Goal: Information Seeking & Learning: Learn about a topic

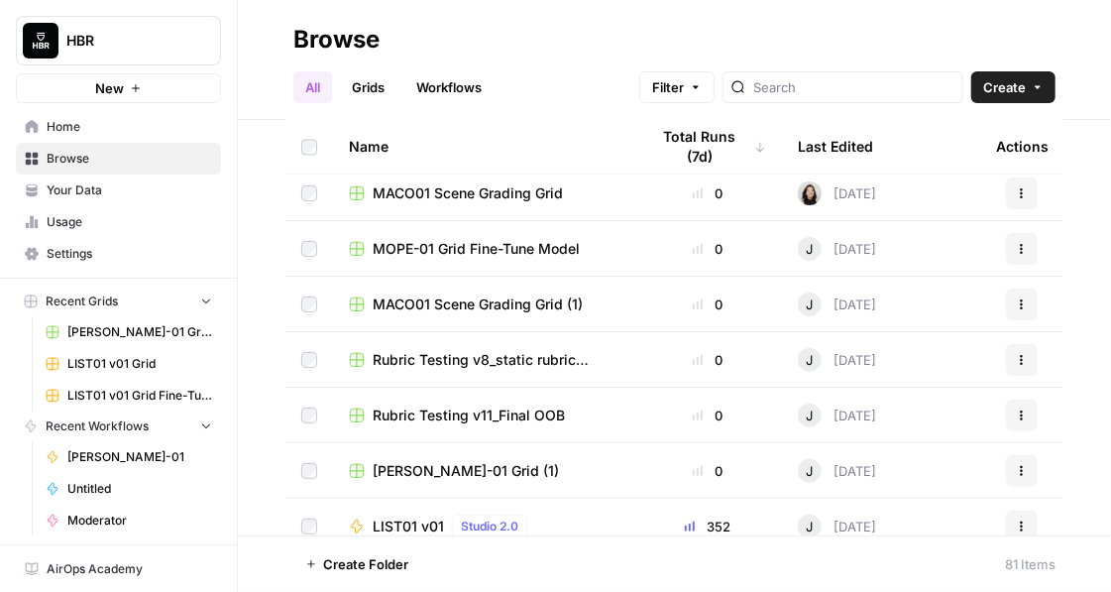
scroll to position [1789, 0]
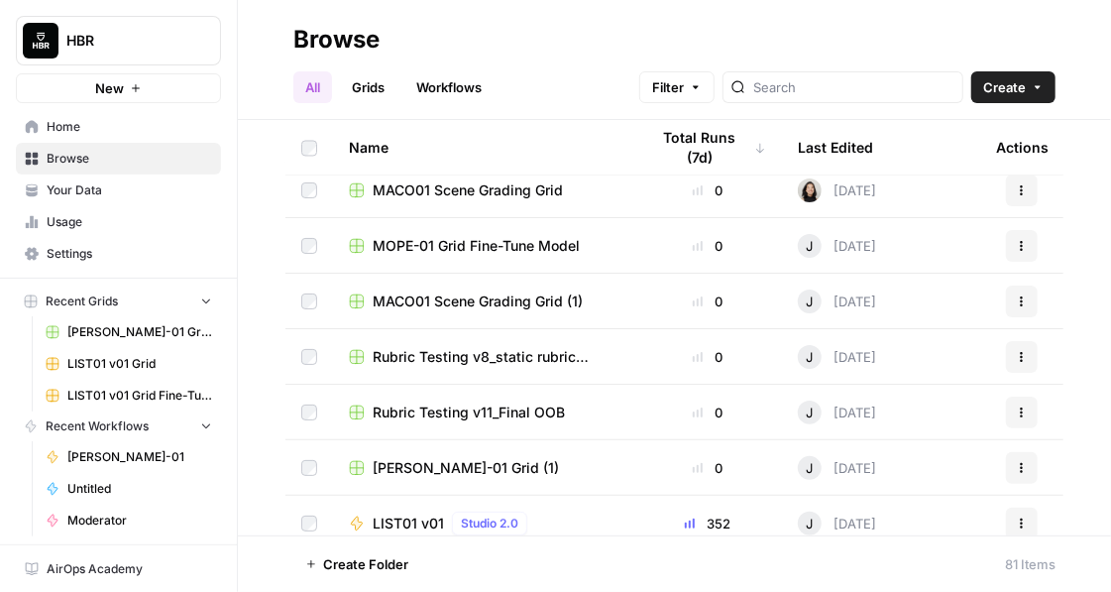
click at [462, 247] on span "MOPE-01 Grid Fine-Tune Model" at bounding box center [476, 246] width 207 height 20
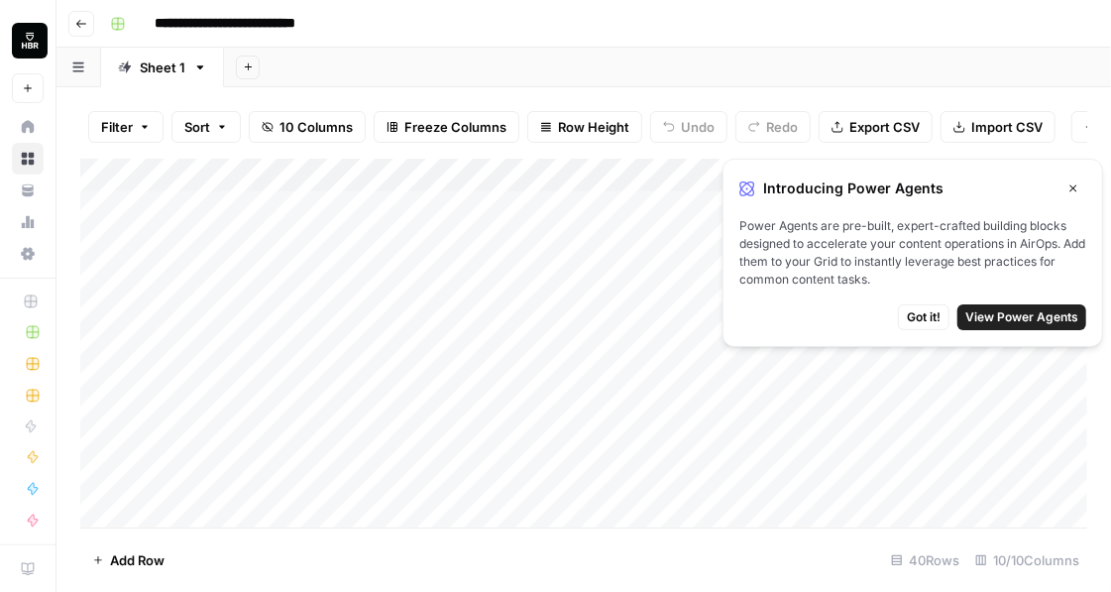
click at [81, 22] on icon "button" at bounding box center [81, 24] width 12 height 12
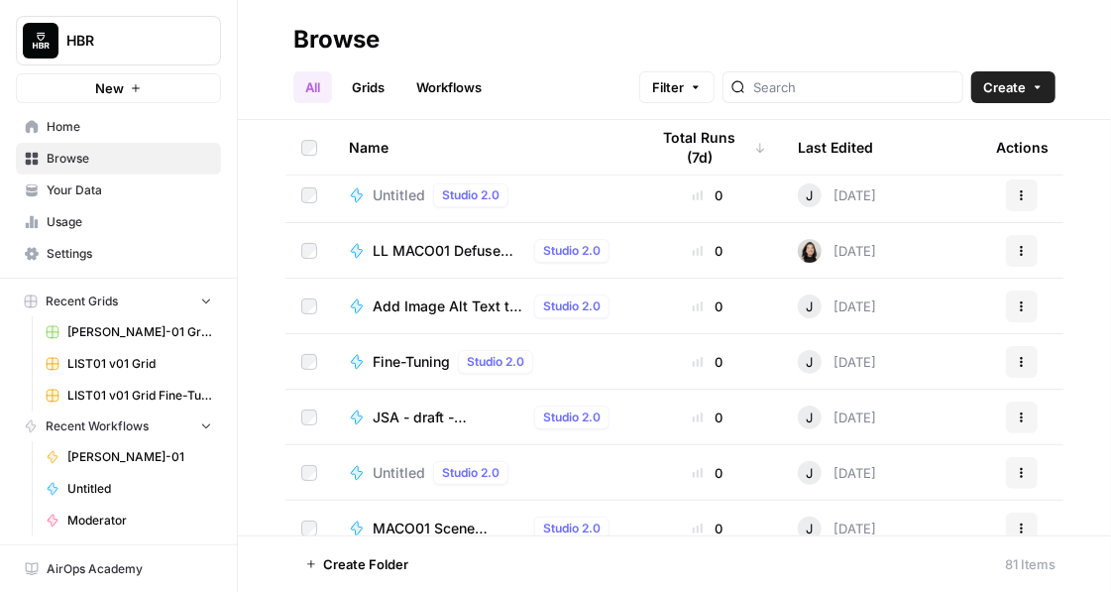
scroll to position [2834, 0]
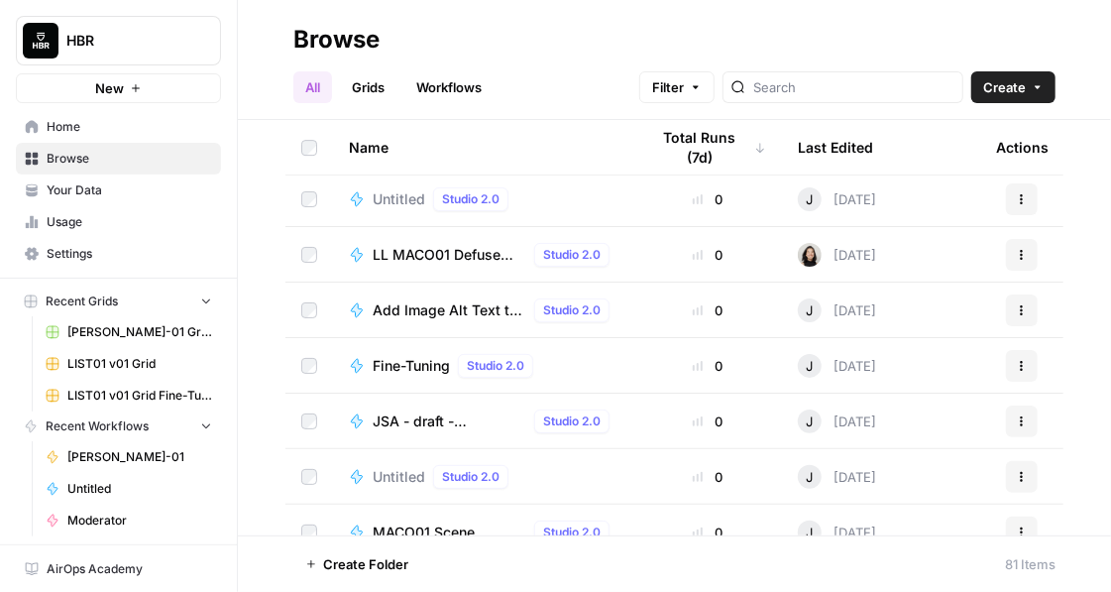
click at [430, 254] on span "LL MACO01 Defuse Emotions v0" at bounding box center [450, 255] width 154 height 20
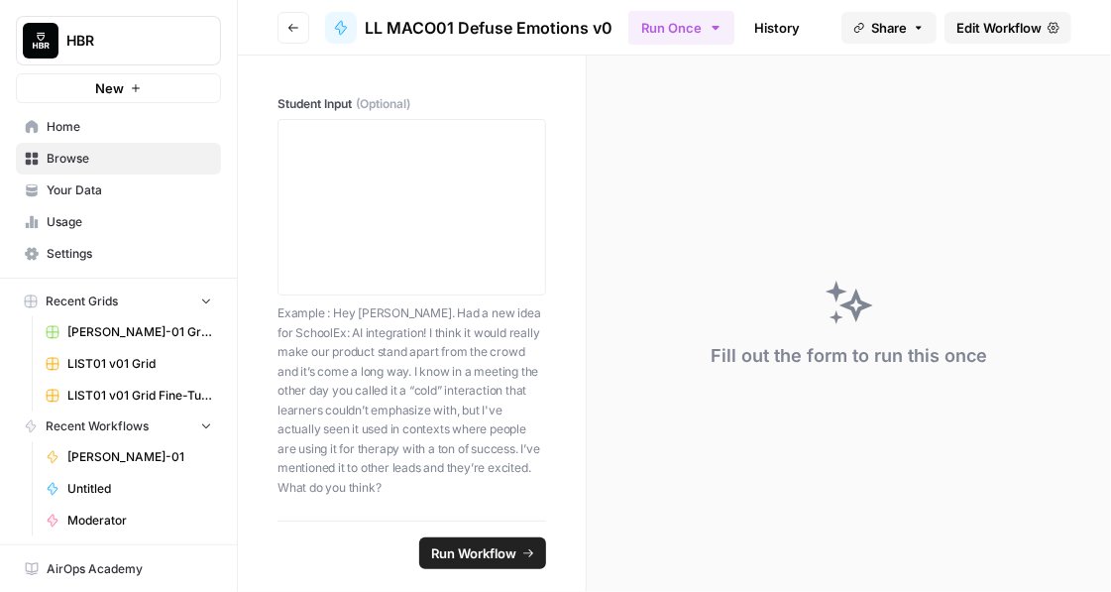
click at [992, 28] on span "Edit Workflow" at bounding box center [998, 28] width 85 height 20
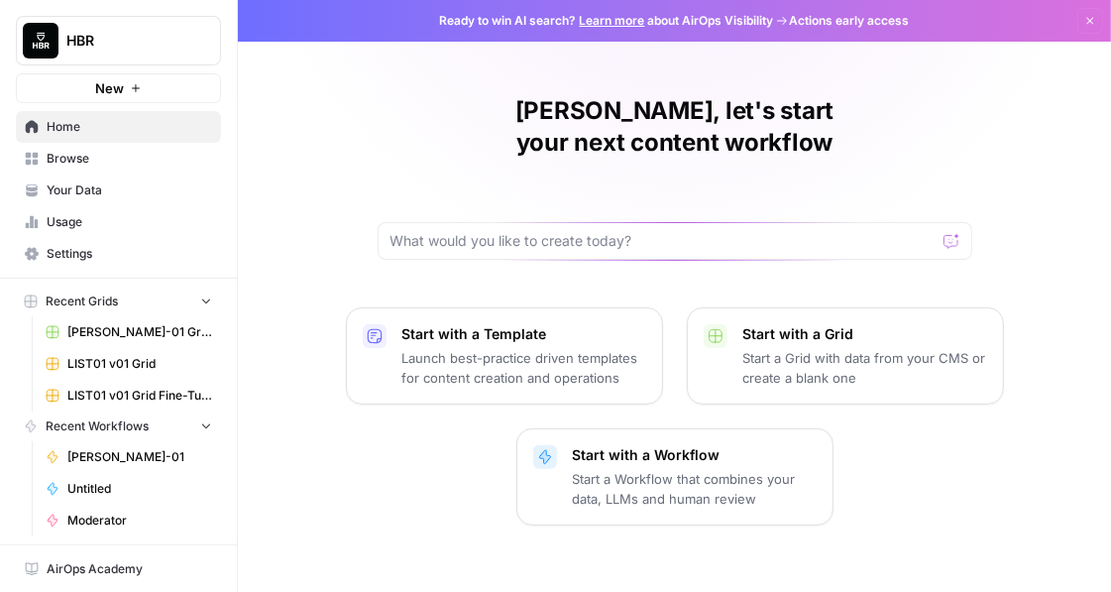
click at [202, 302] on icon "button" at bounding box center [206, 300] width 14 height 14
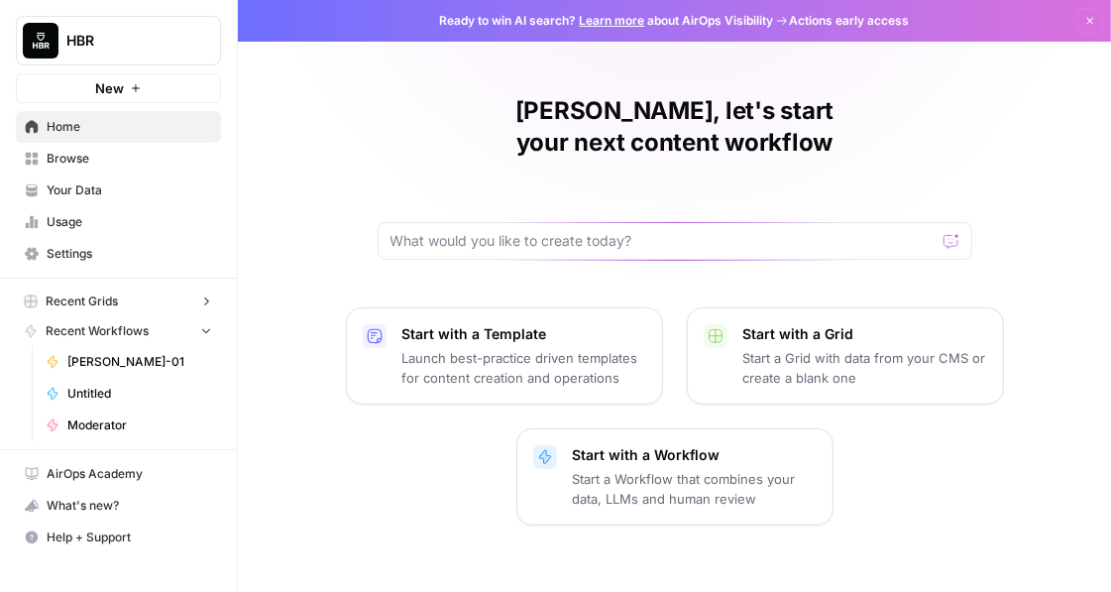
click at [202, 301] on icon "button" at bounding box center [206, 301] width 14 height 14
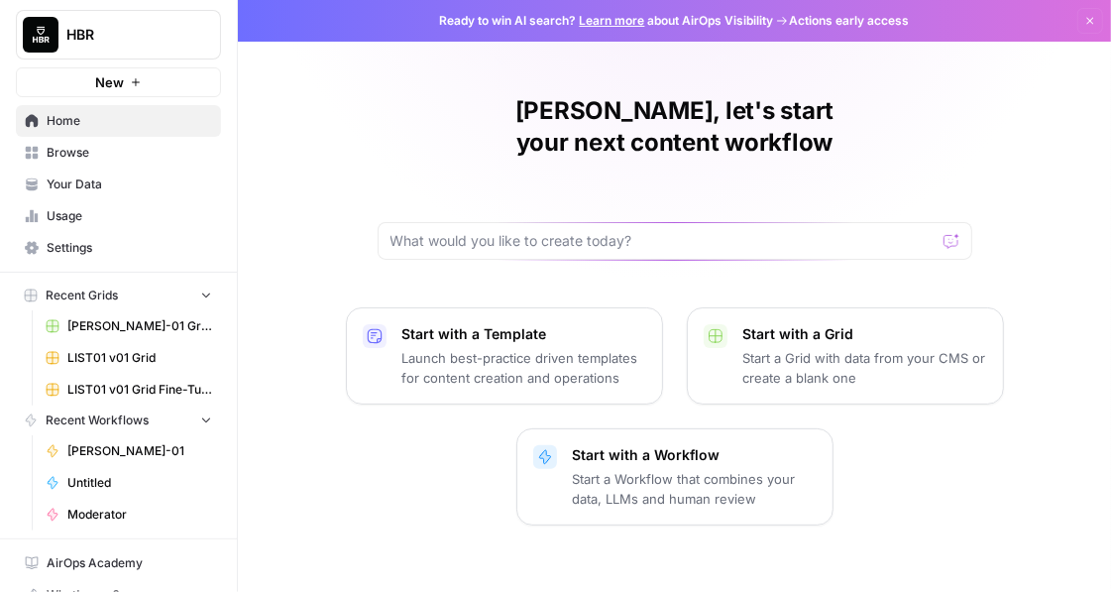
scroll to position [4, 0]
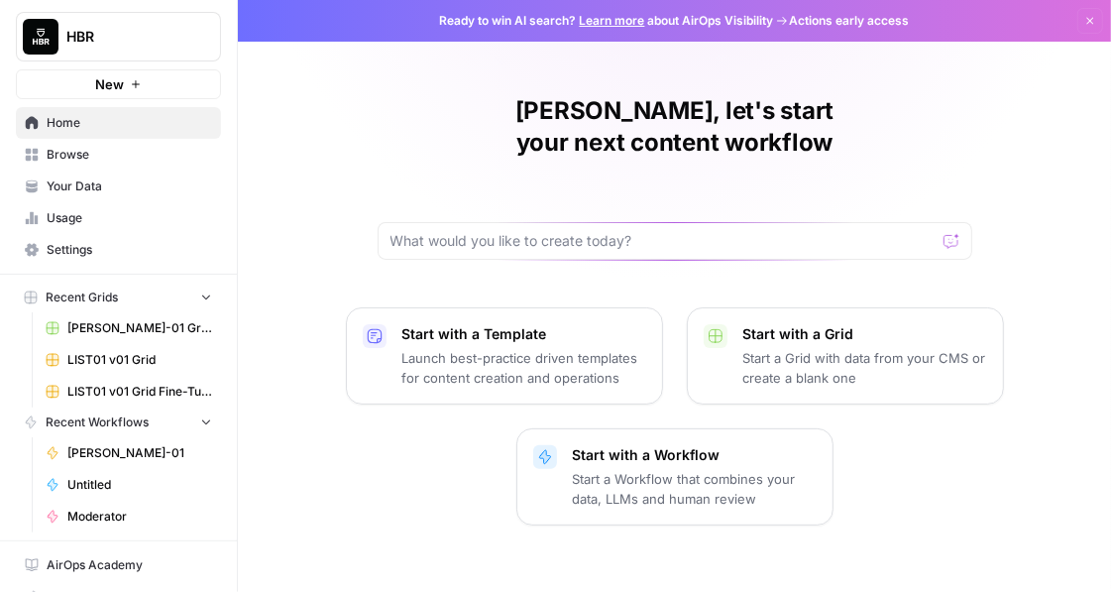
click at [65, 123] on span "Home" at bounding box center [129, 123] width 165 height 18
click at [64, 149] on span "Browse" at bounding box center [129, 155] width 165 height 18
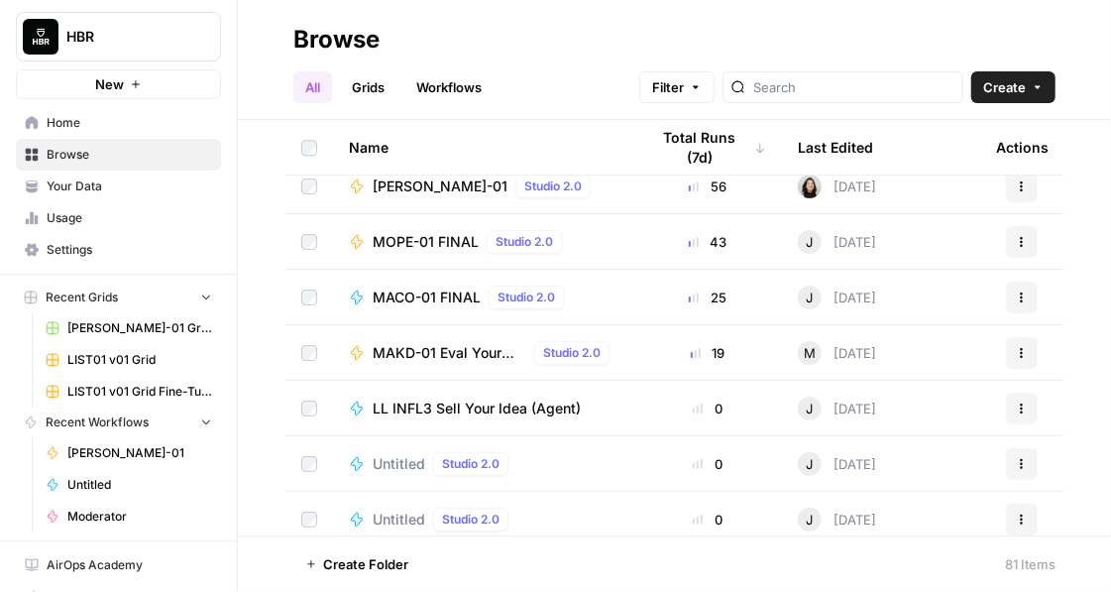
scroll to position [2179, 0]
click at [375, 92] on link "Grids" at bounding box center [368, 87] width 56 height 32
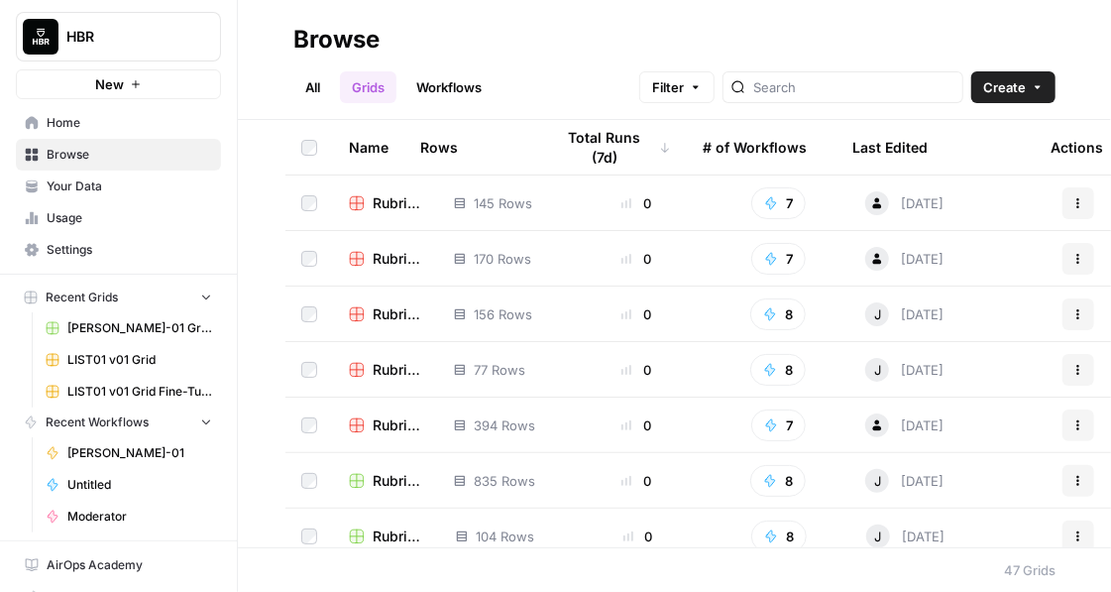
click at [394, 368] on span "Rubric Testing v5" at bounding box center [398, 370] width 50 height 20
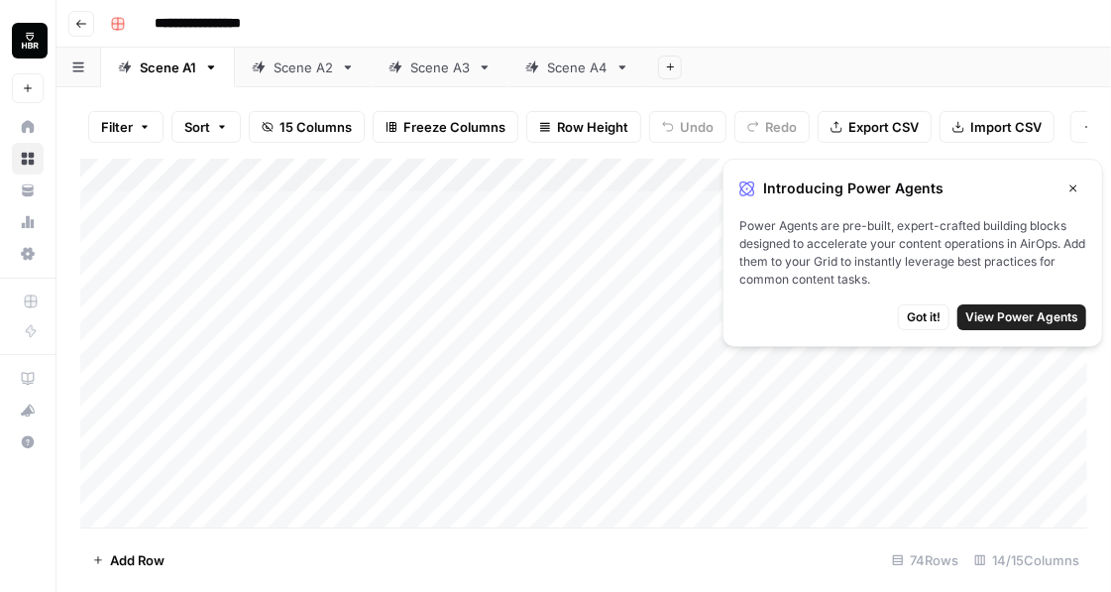
click at [934, 321] on span "Got it!" at bounding box center [924, 317] width 34 height 18
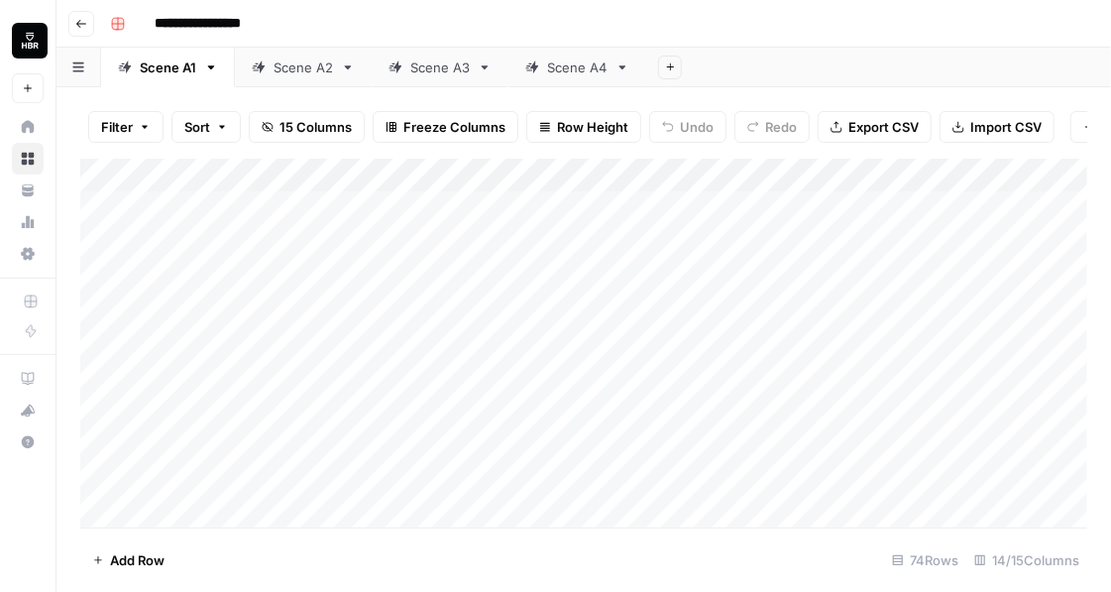
click at [312, 71] on div "Scene A2" at bounding box center [302, 67] width 59 height 20
click at [424, 77] on link "Scene A3" at bounding box center [440, 68] width 137 height 40
click at [151, 69] on div "Scene A1" at bounding box center [168, 67] width 56 height 20
click at [83, 23] on icon "button" at bounding box center [81, 24] width 10 height 8
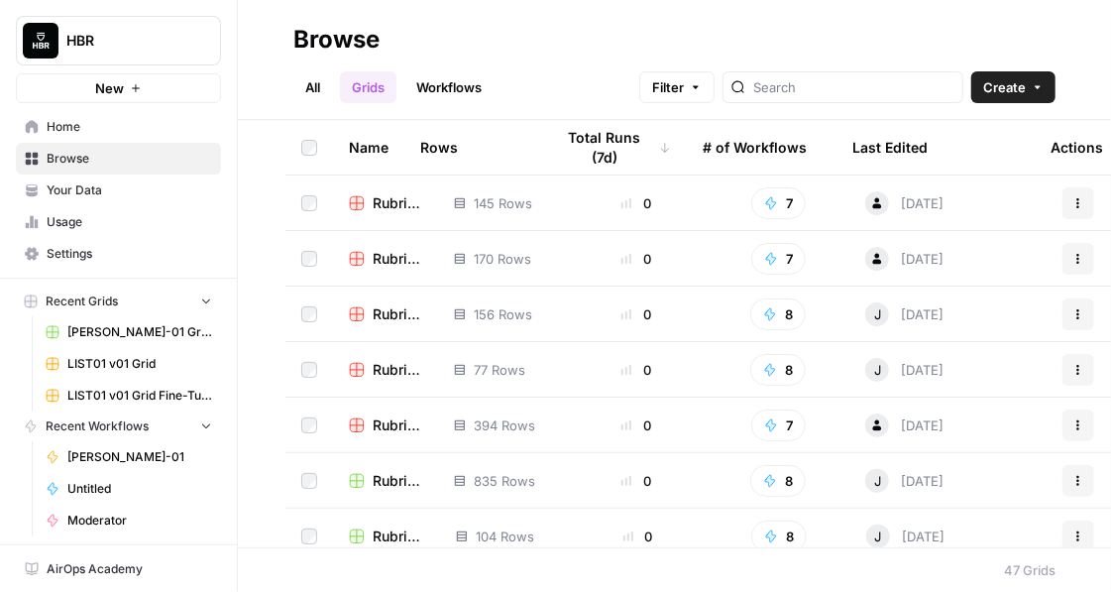
click at [392, 256] on span "Rubric Testing v3" at bounding box center [398, 259] width 50 height 20
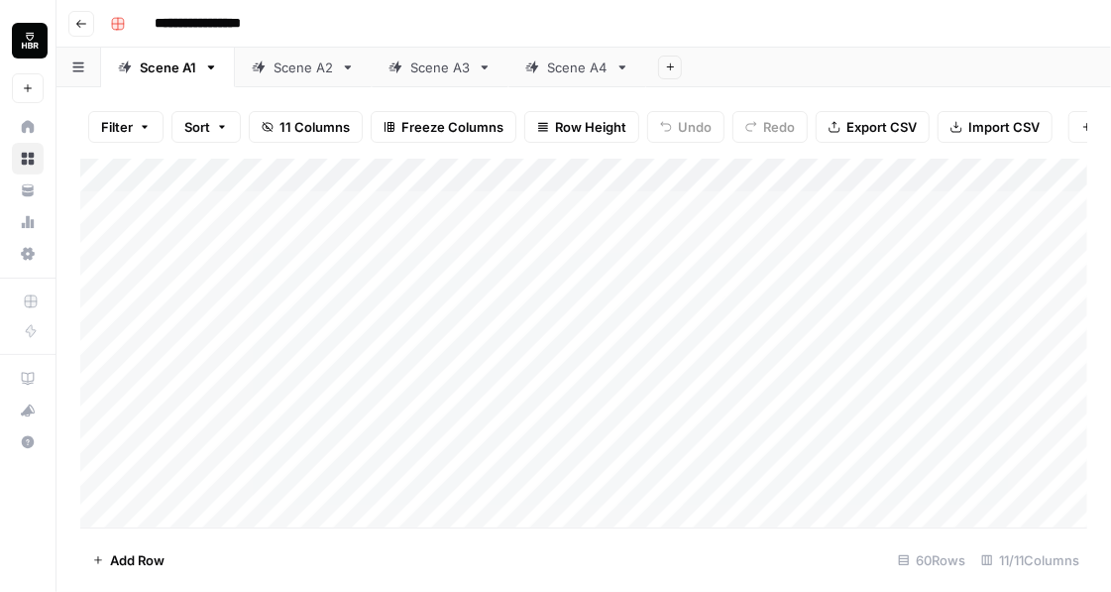
drag, startPoint x: 232, startPoint y: 203, endPoint x: 225, endPoint y: 480, distance: 276.5
click at [225, 480] on div "Add Column" at bounding box center [583, 343] width 1007 height 369
